Goal: Task Accomplishment & Management: Manage account settings

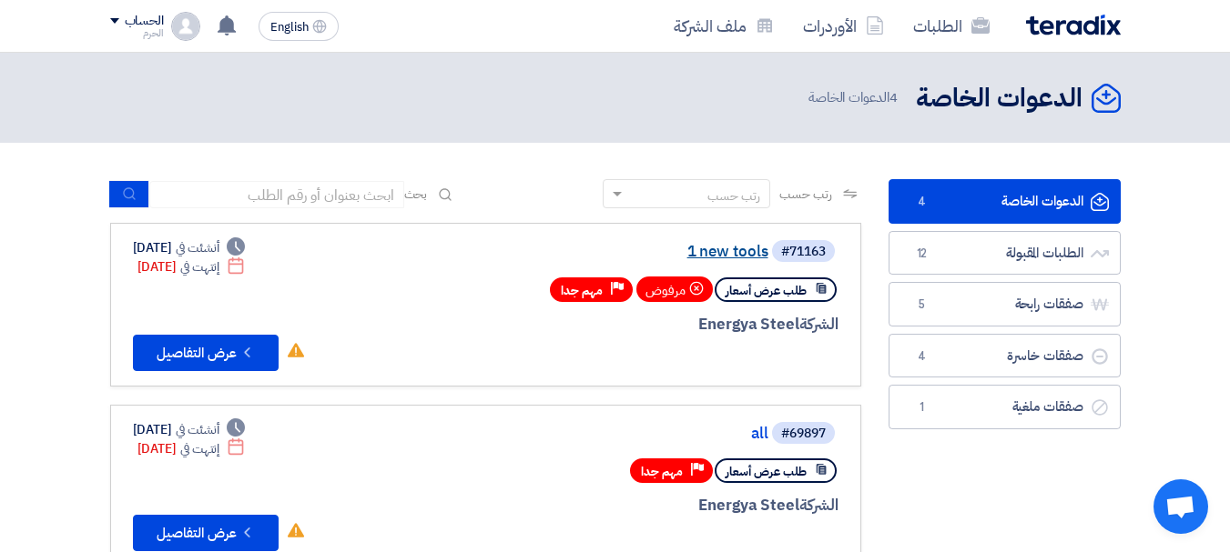
click at [737, 255] on link "1 new tools" at bounding box center [586, 252] width 364 height 16
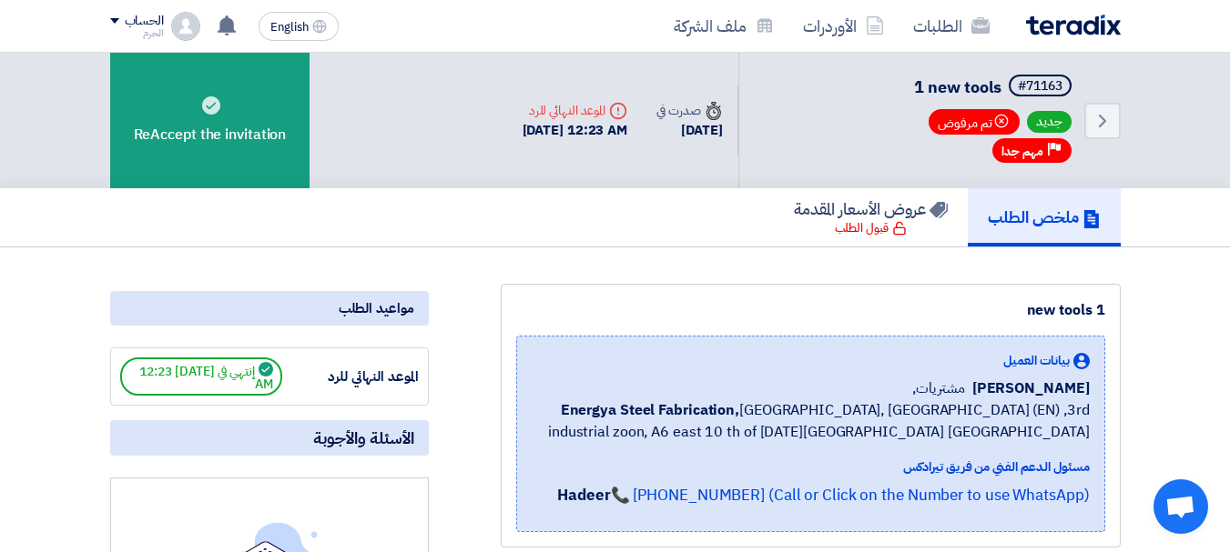
click at [649, 240] on div "ملخص الطلب عروض الأسعار المقدمة قبول الطلب" at bounding box center [615, 217] width 1010 height 58
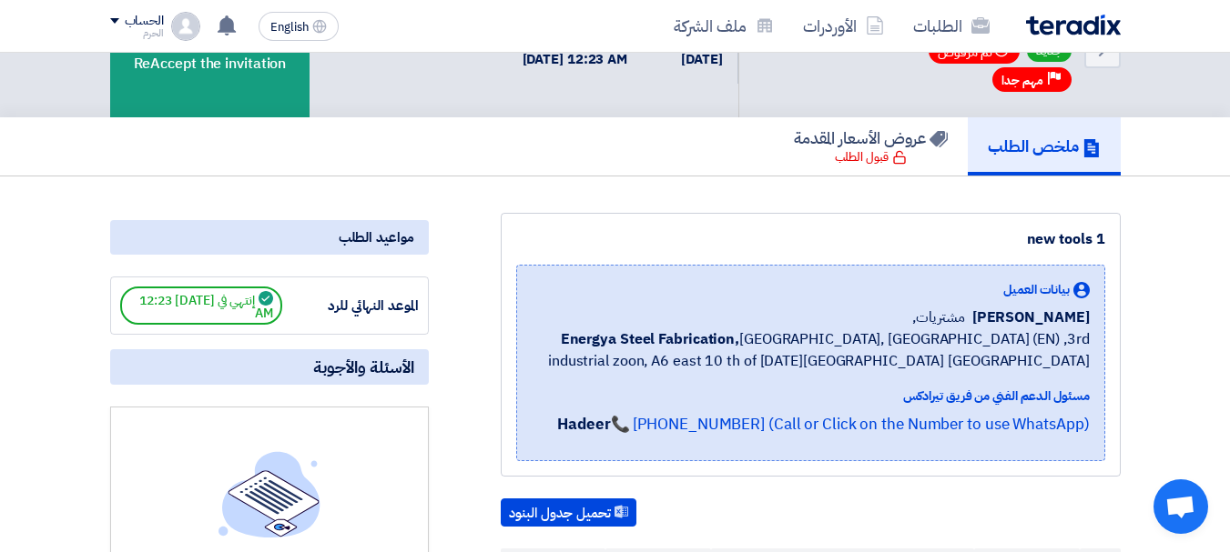
scroll to position [73, 0]
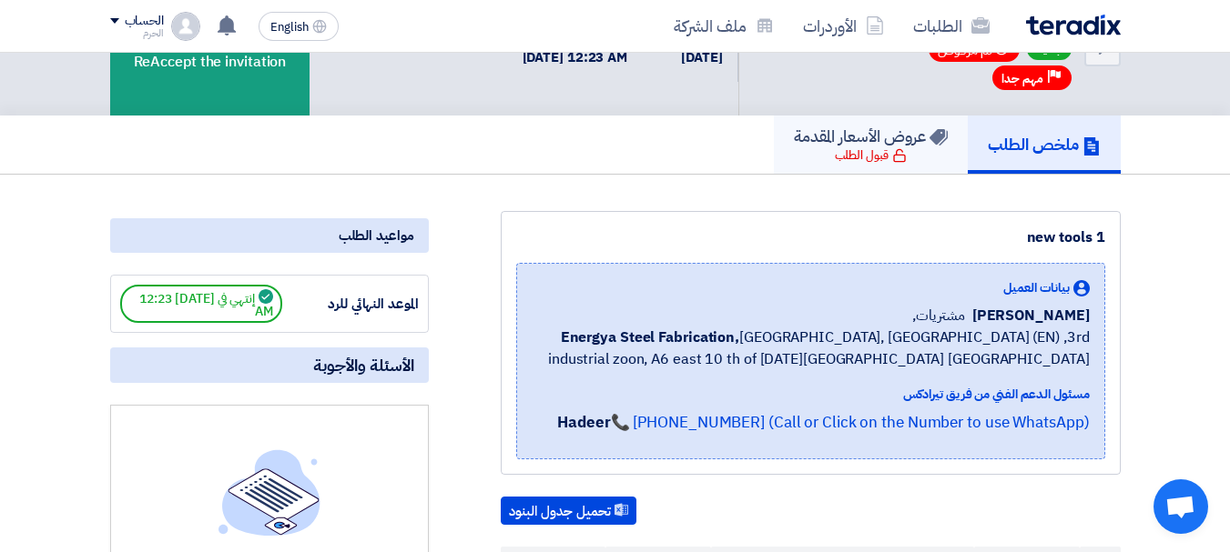
click at [874, 163] on div "قبول الطلب" at bounding box center [871, 156] width 72 height 18
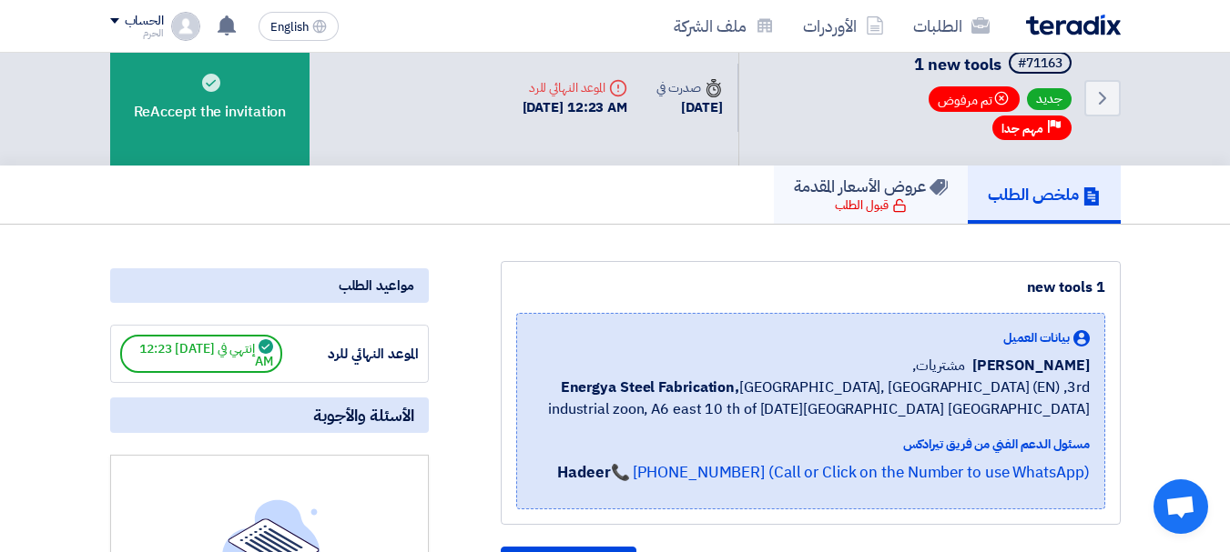
scroll to position [0, 0]
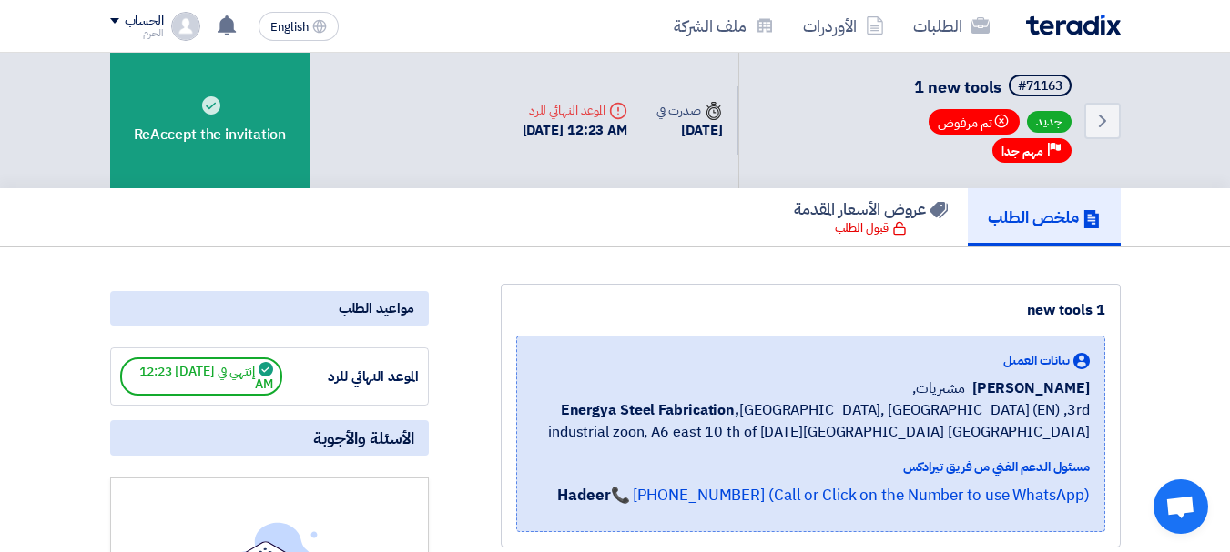
click at [1063, 32] on img at bounding box center [1073, 25] width 95 height 21
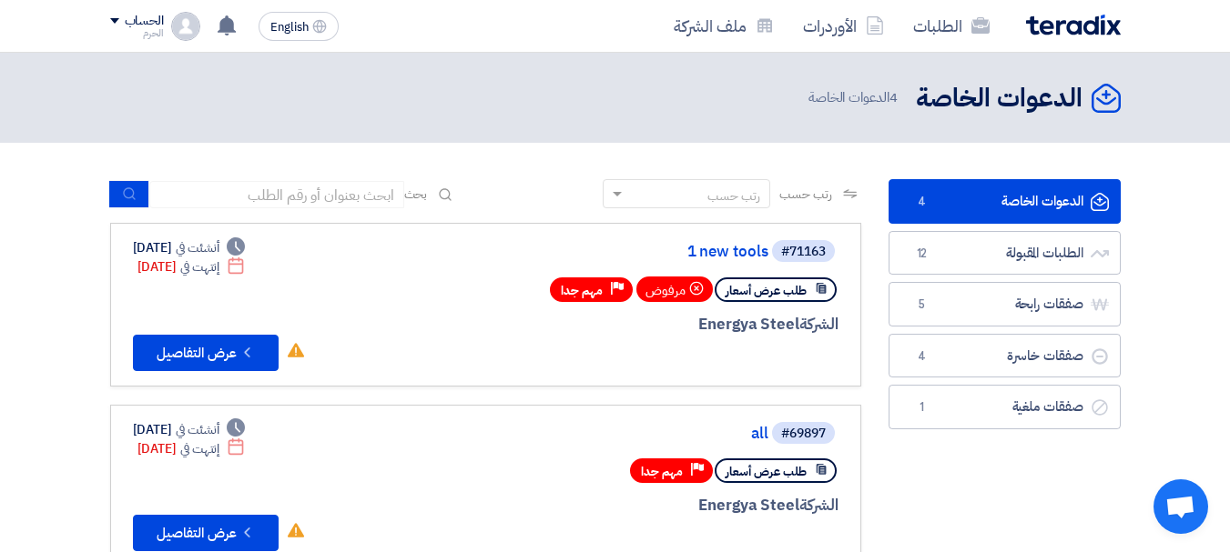
click at [727, 376] on link "#71163 1 new tools طلب عرض أسعار مرفوض Priority مهم جدا الشركة Energya Steel De…" at bounding box center [485, 305] width 751 height 164
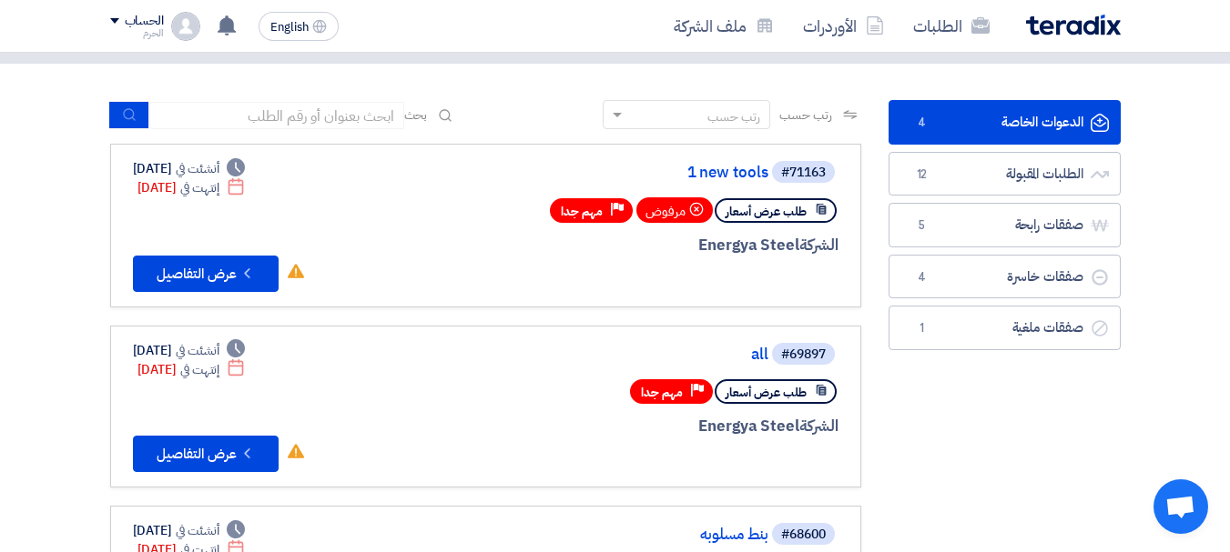
scroll to position [109, 0]
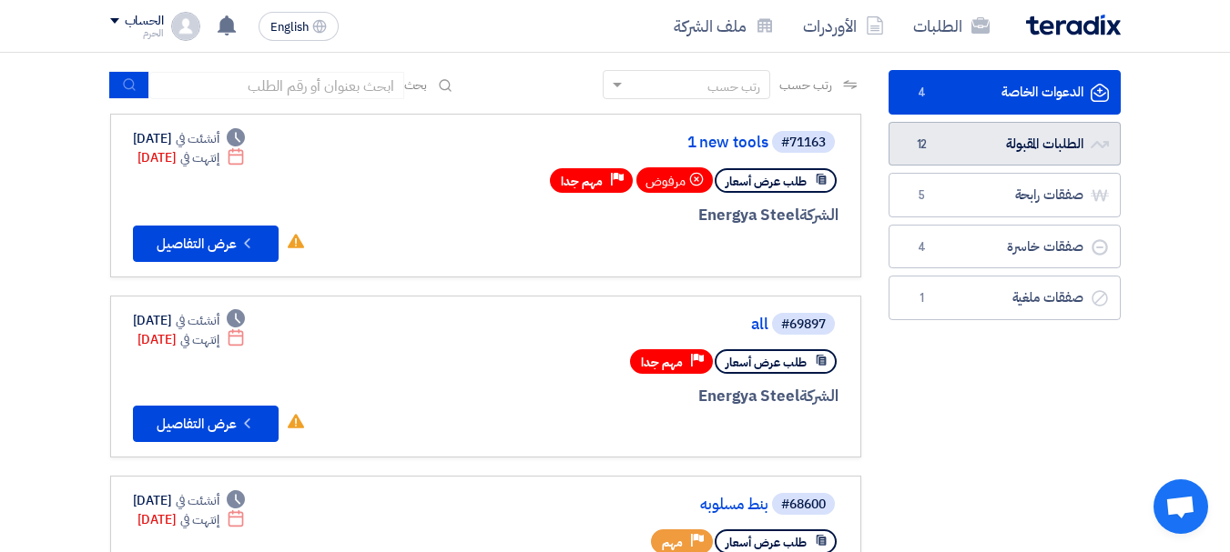
click at [1025, 159] on link "الطلبات المقبولة الطلبات المقبولة 12" at bounding box center [1004, 144] width 232 height 45
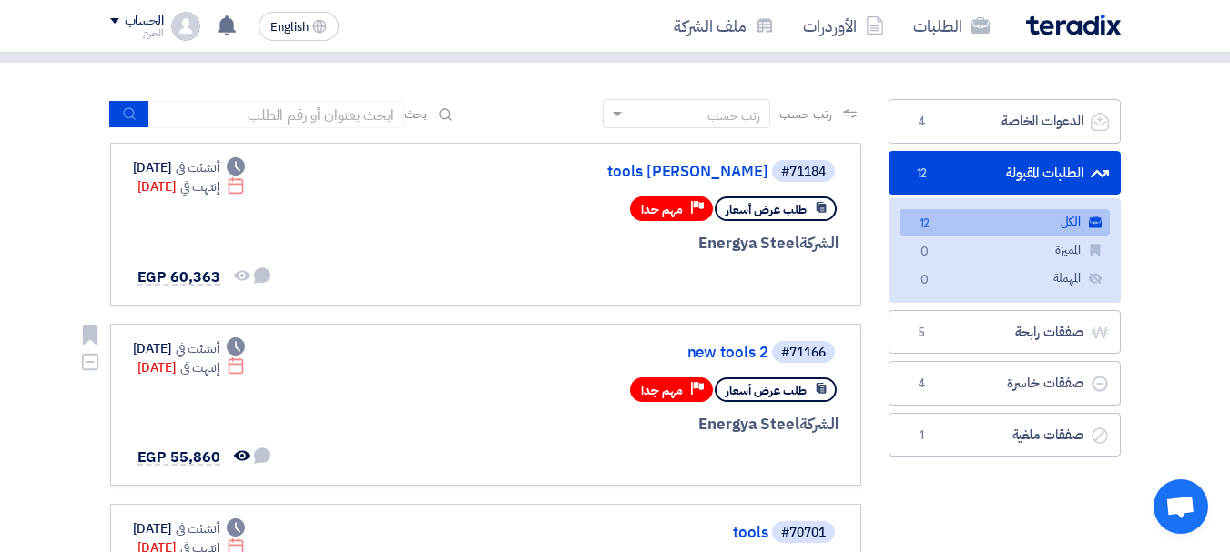
scroll to position [73, 0]
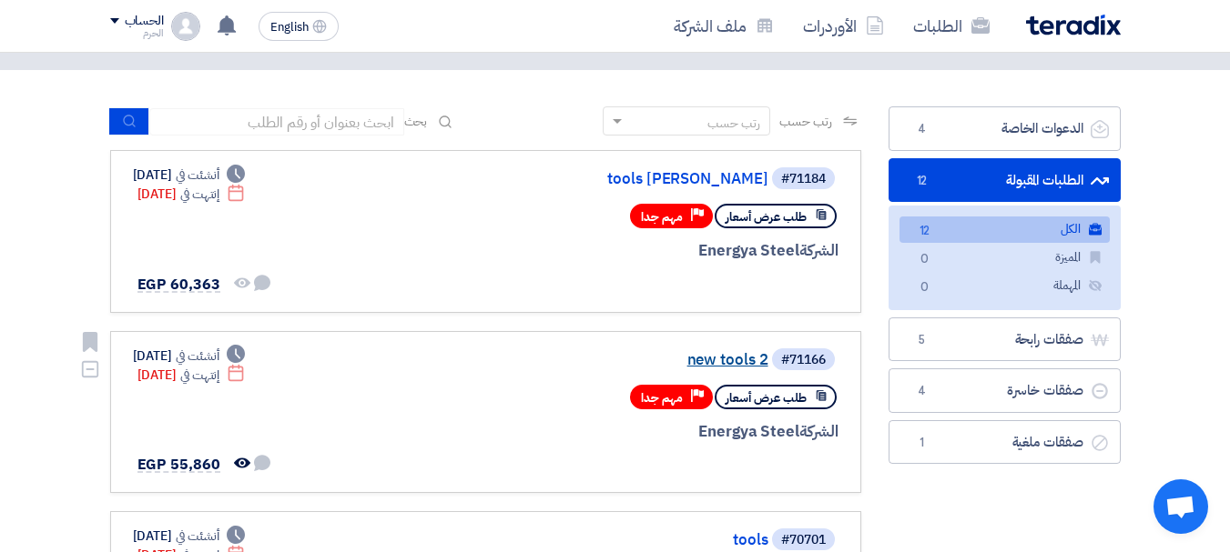
click at [724, 358] on link "new tools 2" at bounding box center [586, 360] width 364 height 16
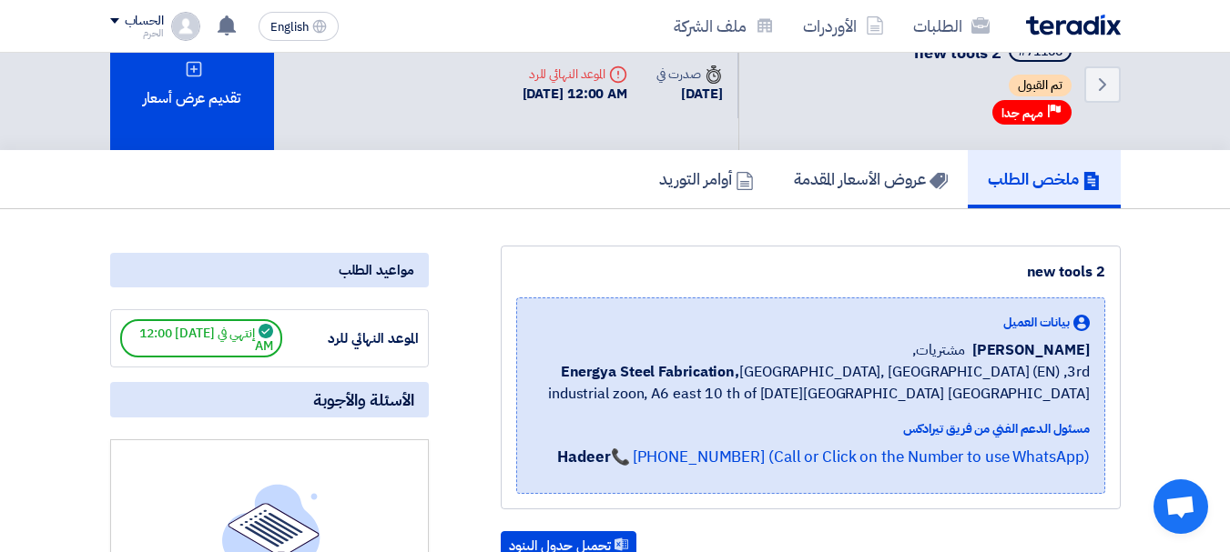
scroll to position [36, 0]
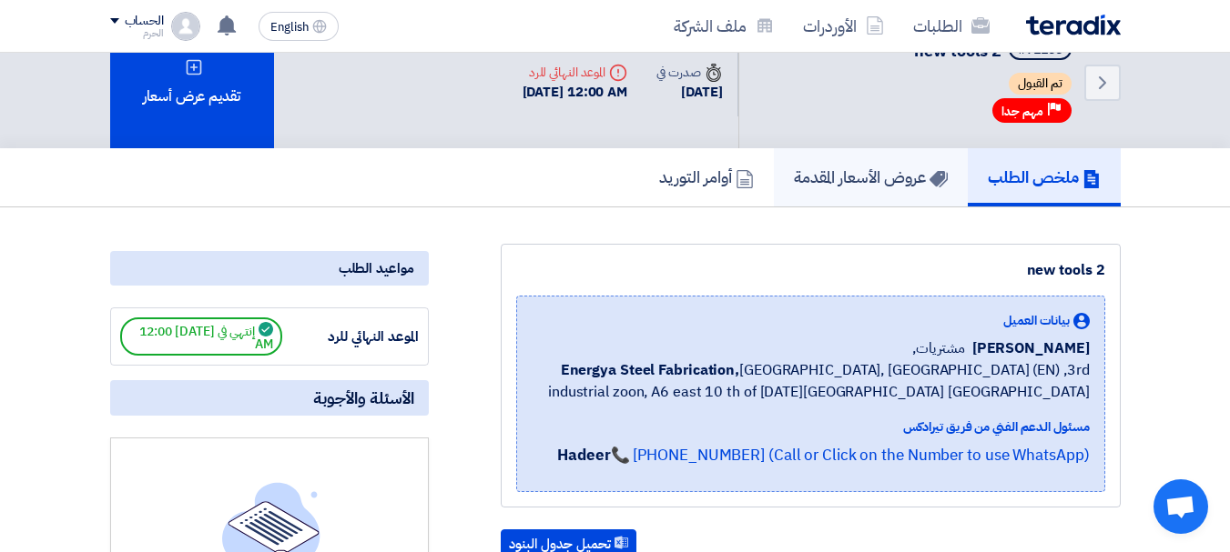
click at [820, 172] on h5 "عروض الأسعار المقدمة" at bounding box center [871, 177] width 154 height 21
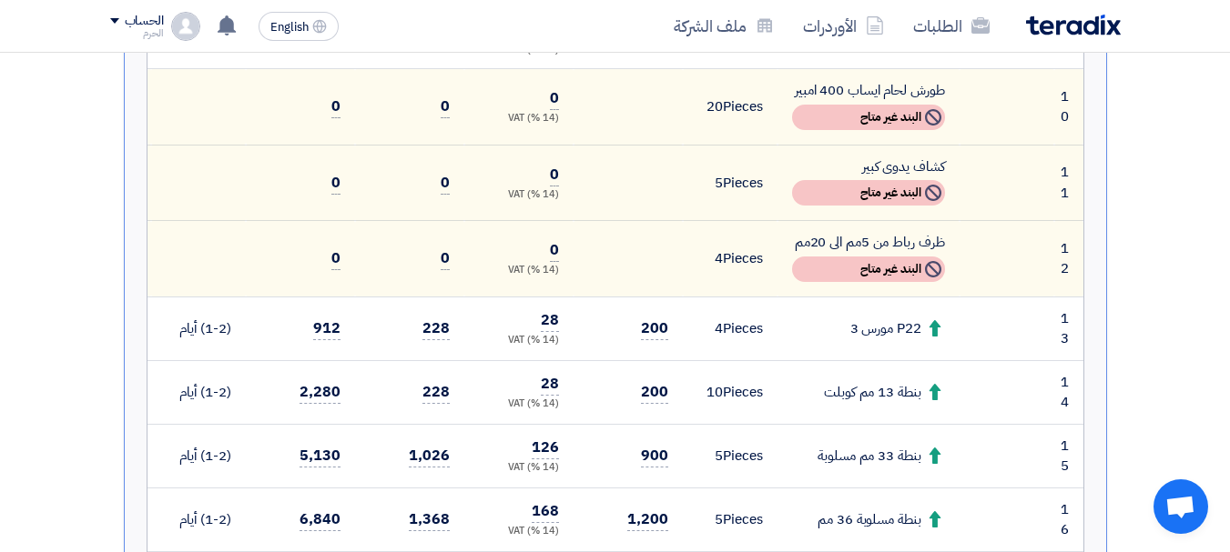
scroll to position [1420, 0]
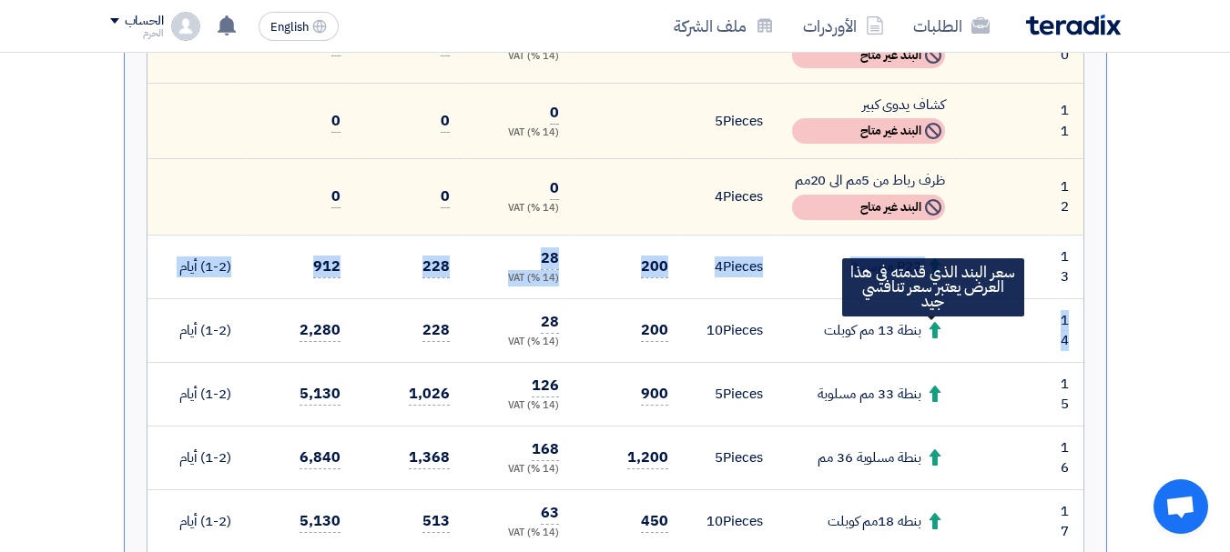
drag, startPoint x: 930, startPoint y: 269, endPoint x: 930, endPoint y: 334, distance: 64.6
click at [930, 334] on tbody "1 افيز حديد قطر 500 مم مشرشر Not Available البند غير متاح 5" at bounding box center [615, 38] width 936 height 1412
click at [930, 334] on icon at bounding box center [934, 330] width 16 height 16
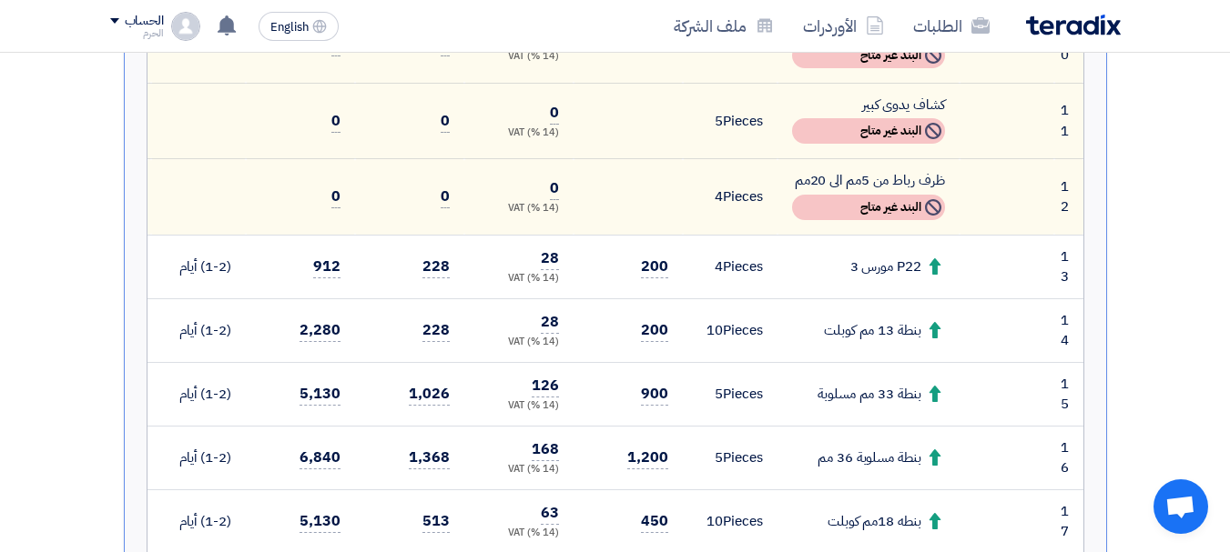
click at [989, 344] on td at bounding box center [1006, 331] width 95 height 64
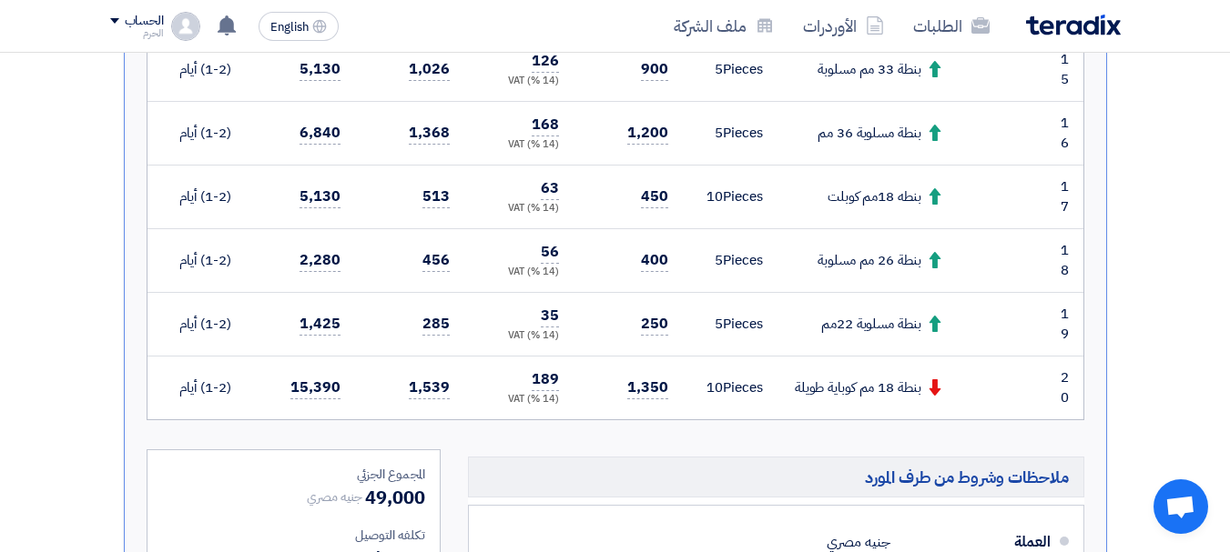
scroll to position [1747, 0]
